Goal: Entertainment & Leisure: Consume media (video, audio)

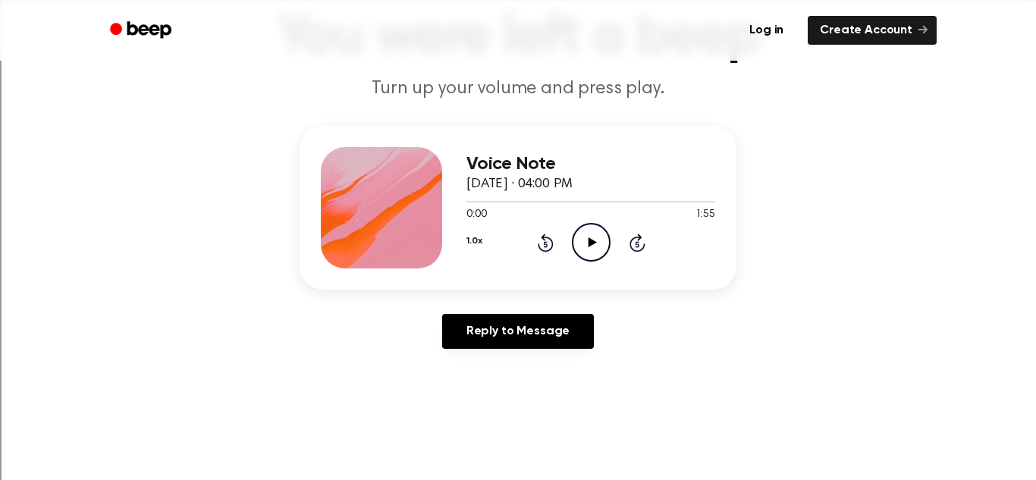
scroll to position [112, 0]
click at [594, 246] on icon "Play Audio" at bounding box center [591, 241] width 39 height 39
click at [594, 246] on icon at bounding box center [591, 242] width 7 height 10
click at [594, 246] on icon "Play Audio" at bounding box center [591, 241] width 39 height 39
click at [594, 246] on icon at bounding box center [591, 242] width 7 height 10
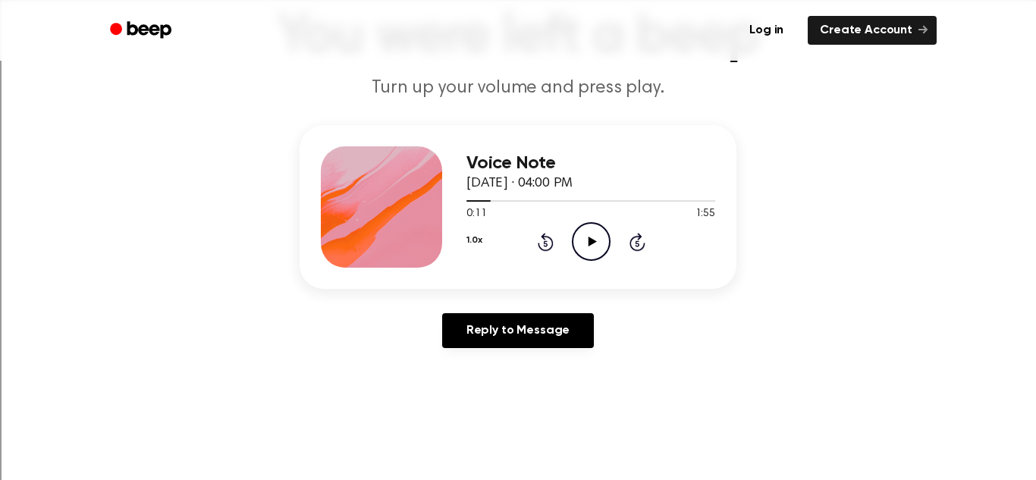
click at [589, 256] on icon "Play Audio" at bounding box center [591, 241] width 39 height 39
click at [588, 247] on icon "Pause Audio" at bounding box center [591, 241] width 39 height 39
click at [590, 242] on icon at bounding box center [592, 242] width 8 height 10
click at [594, 244] on icon "Pause Audio" at bounding box center [591, 241] width 39 height 39
click at [575, 232] on icon "Play Audio" at bounding box center [591, 241] width 39 height 39
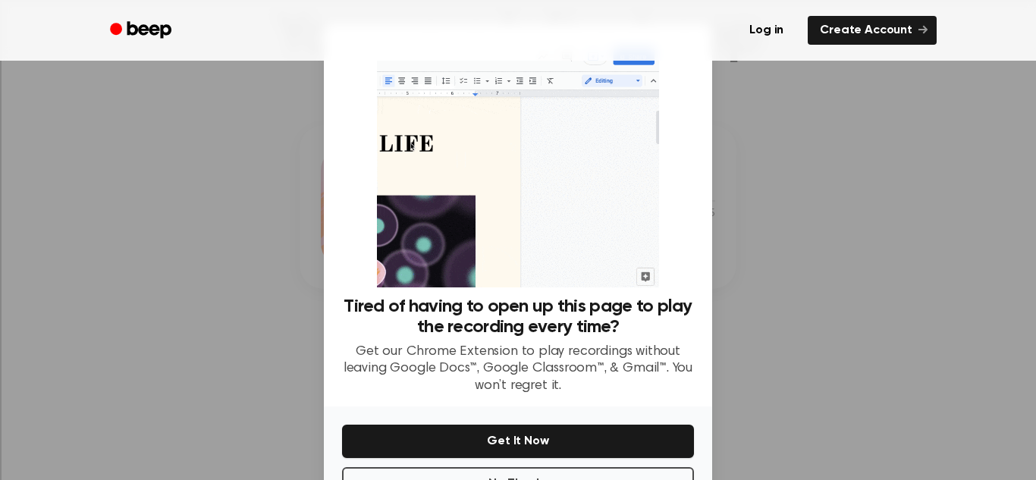
scroll to position [54, 0]
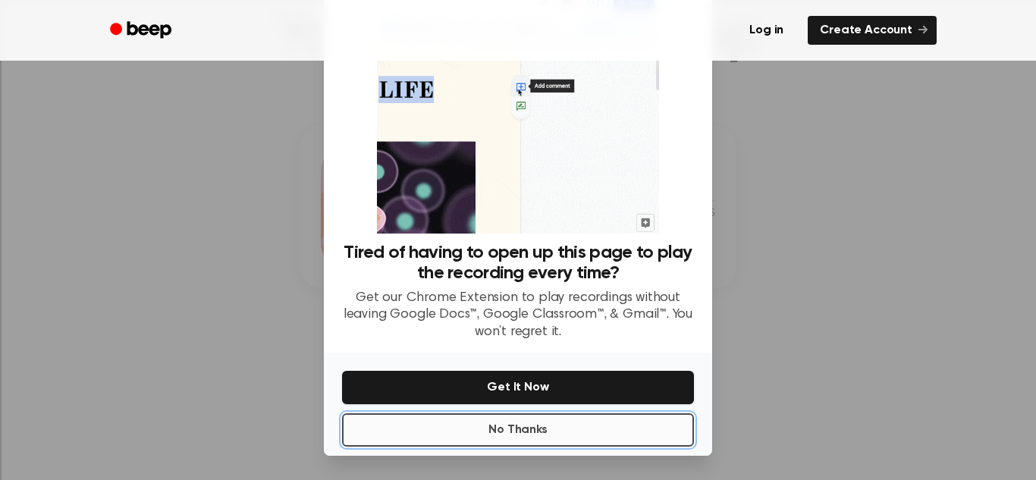
click at [554, 440] on button "No Thanks" at bounding box center [518, 429] width 352 height 33
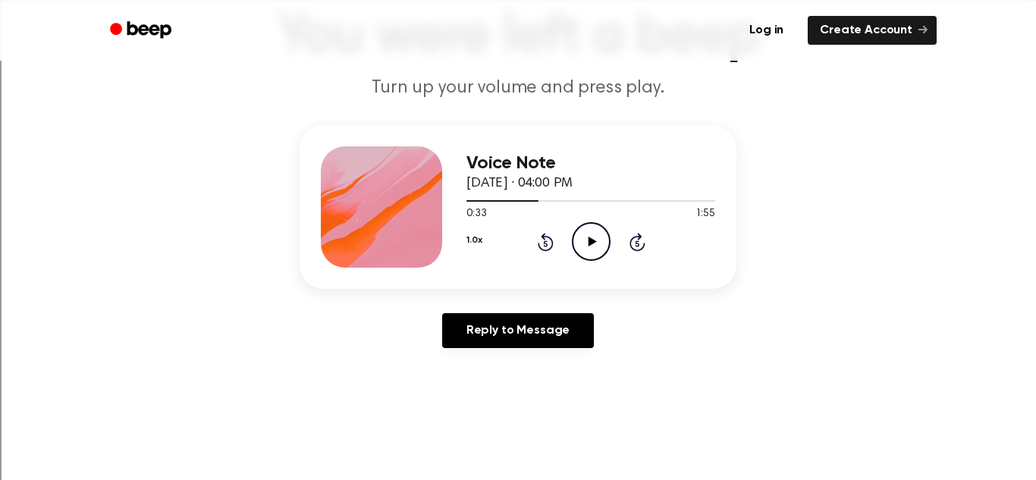
click at [571, 286] on div "Voice Note October 13, 2025 · 04:00 PM 0:33 1:55 Your browser does not support …" at bounding box center [517, 207] width 437 height 164
click at [581, 253] on icon "Play Audio" at bounding box center [591, 241] width 39 height 39
click at [591, 240] on icon "Pause Audio" at bounding box center [591, 241] width 39 height 39
click at [585, 243] on icon "Play Audio" at bounding box center [591, 241] width 39 height 39
click at [588, 237] on icon at bounding box center [591, 242] width 7 height 10
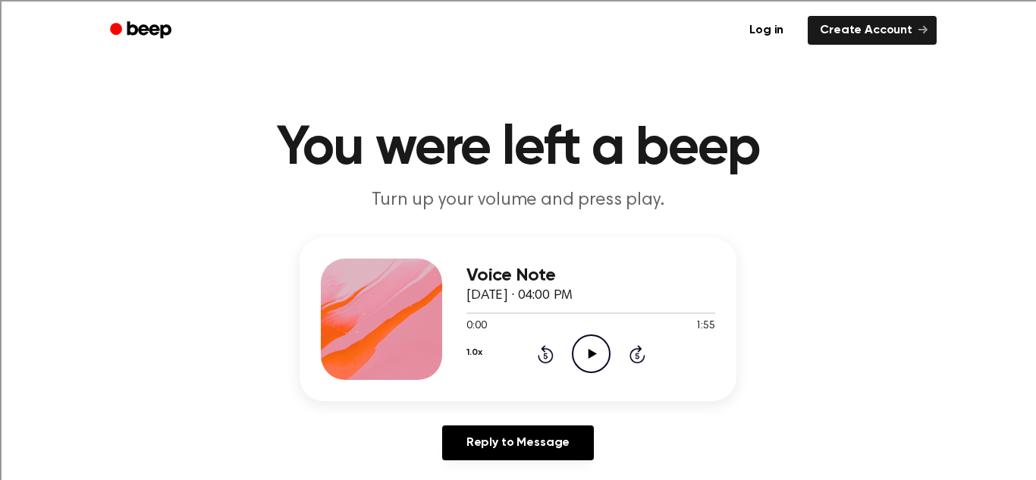
click at [581, 358] on icon "Play Audio" at bounding box center [591, 353] width 39 height 39
click at [586, 359] on icon "Pause Audio" at bounding box center [591, 353] width 39 height 39
click at [586, 346] on icon "Play Audio" at bounding box center [591, 353] width 39 height 39
click at [590, 368] on icon "Pause Audio" at bounding box center [591, 353] width 39 height 39
click at [590, 368] on icon "Play Audio" at bounding box center [591, 353] width 39 height 39
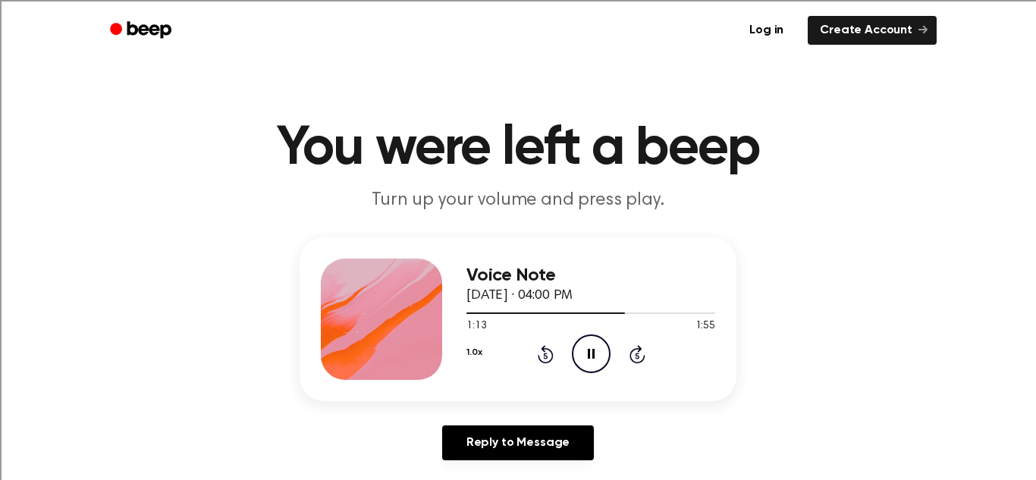
click at [590, 365] on icon "Pause Audio" at bounding box center [591, 353] width 39 height 39
click at [579, 365] on icon "Play Audio" at bounding box center [591, 353] width 39 height 39
click at [594, 356] on icon "Pause Audio" at bounding box center [591, 353] width 39 height 39
click at [600, 352] on icon "Play Audio" at bounding box center [591, 353] width 39 height 39
click at [644, 328] on div "1:52 1:55" at bounding box center [590, 326] width 249 height 16
